Goal: Task Accomplishment & Management: Complete application form

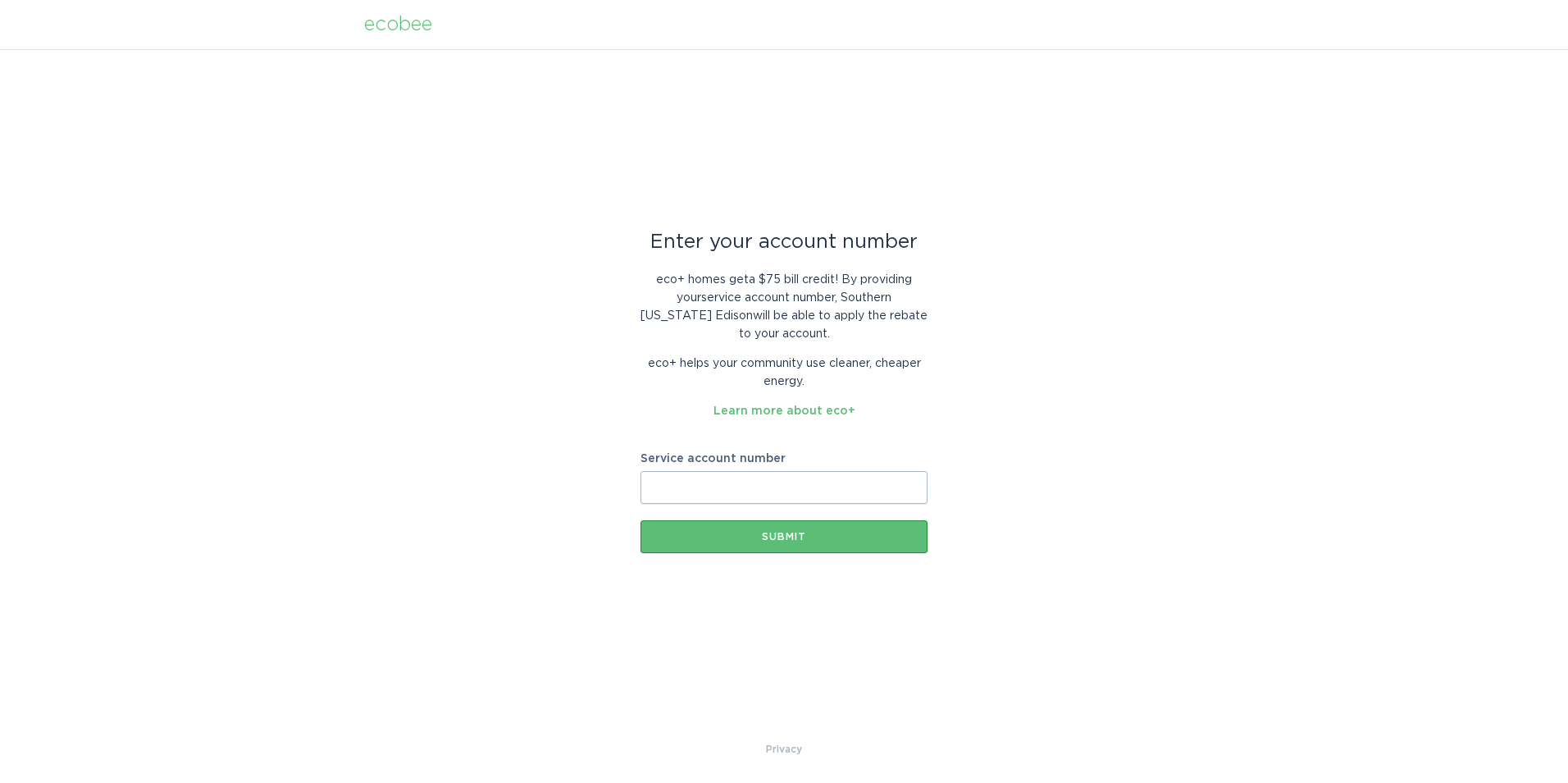
click at [718, 485] on input "Service account number" at bounding box center [784, 487] width 287 height 33
type input "8700995875297"
click at [755, 534] on div "Submit" at bounding box center [784, 536] width 271 height 9
click at [731, 500] on input "Service account number" at bounding box center [784, 487] width 287 height 33
type input "8-700995875297"
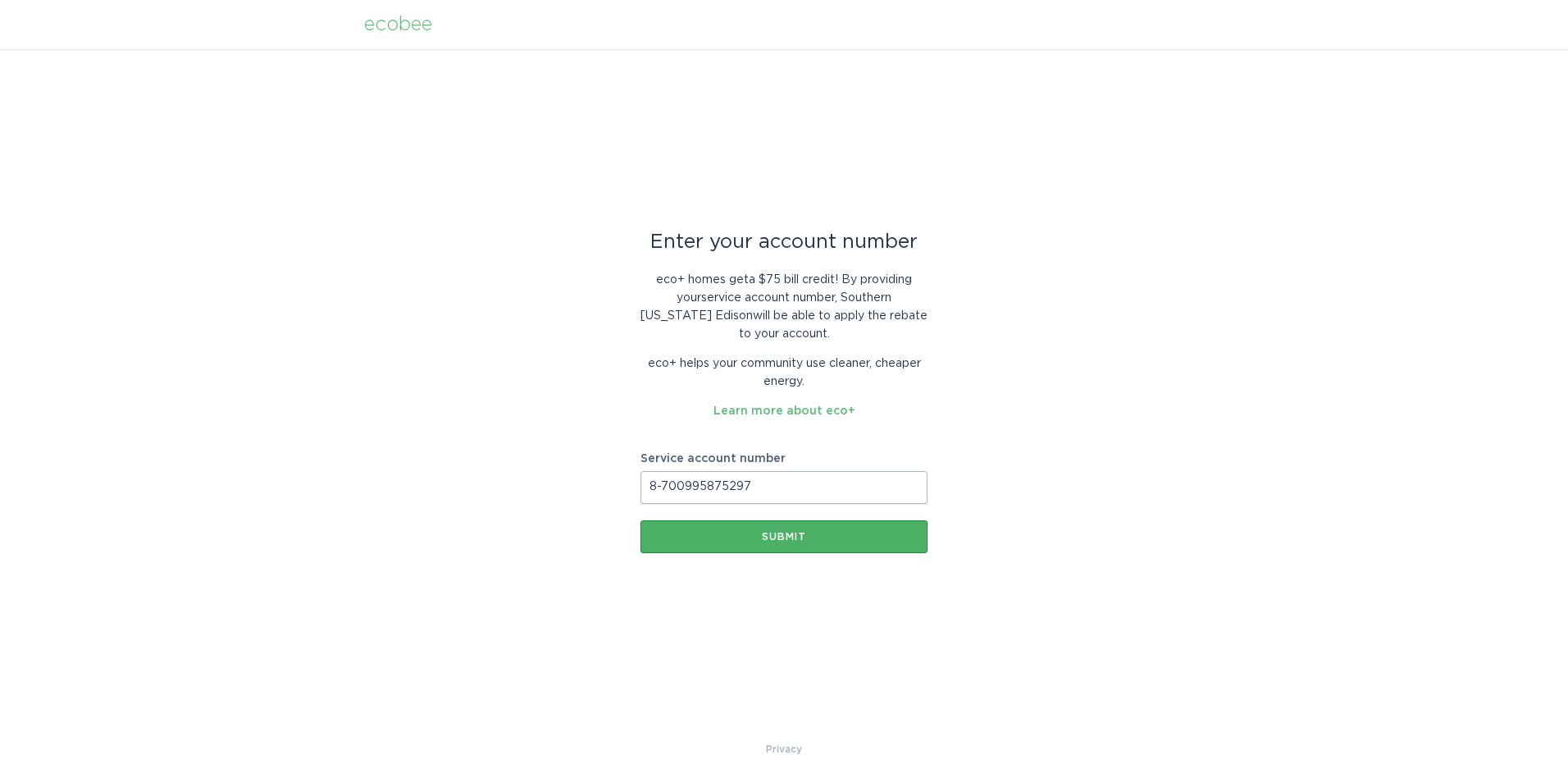
click at [788, 537] on div "Submit" at bounding box center [784, 536] width 271 height 9
